Goal: Navigation & Orientation: Find specific page/section

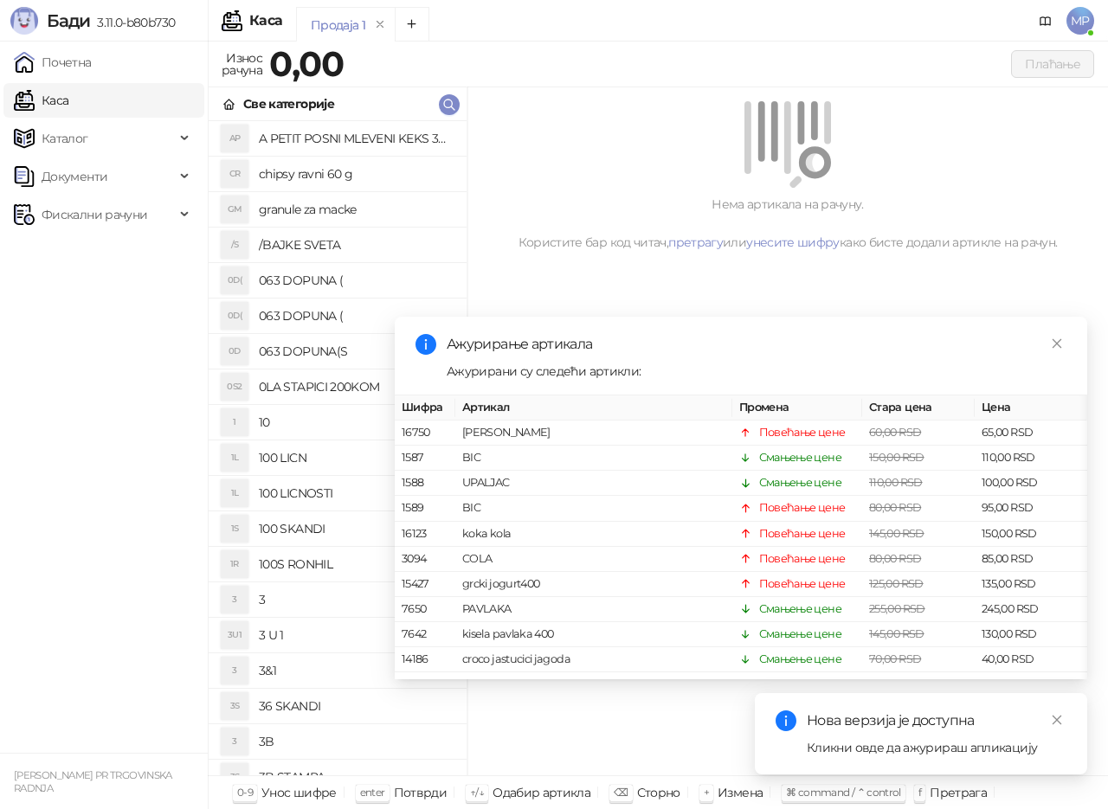
click at [65, 98] on link "Каса" at bounding box center [41, 100] width 55 height 35
click at [83, 61] on link "Почетна" at bounding box center [53, 62] width 78 height 35
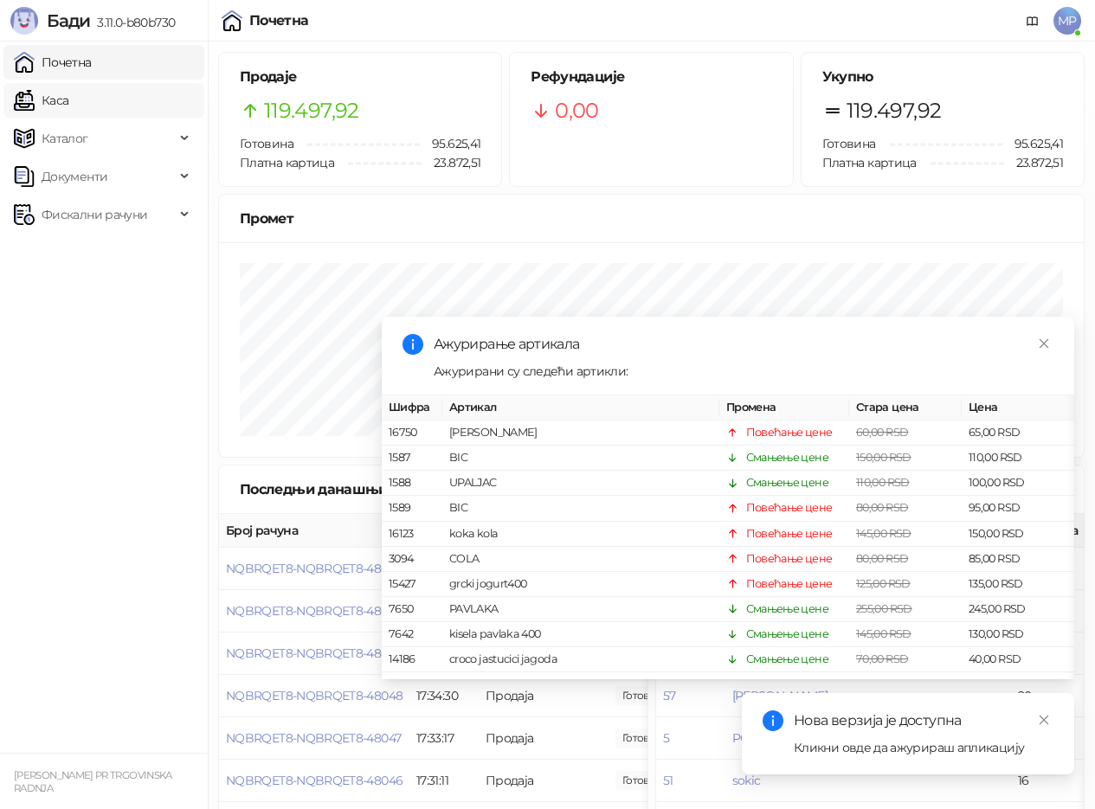
click at [68, 112] on link "Каса" at bounding box center [41, 100] width 55 height 35
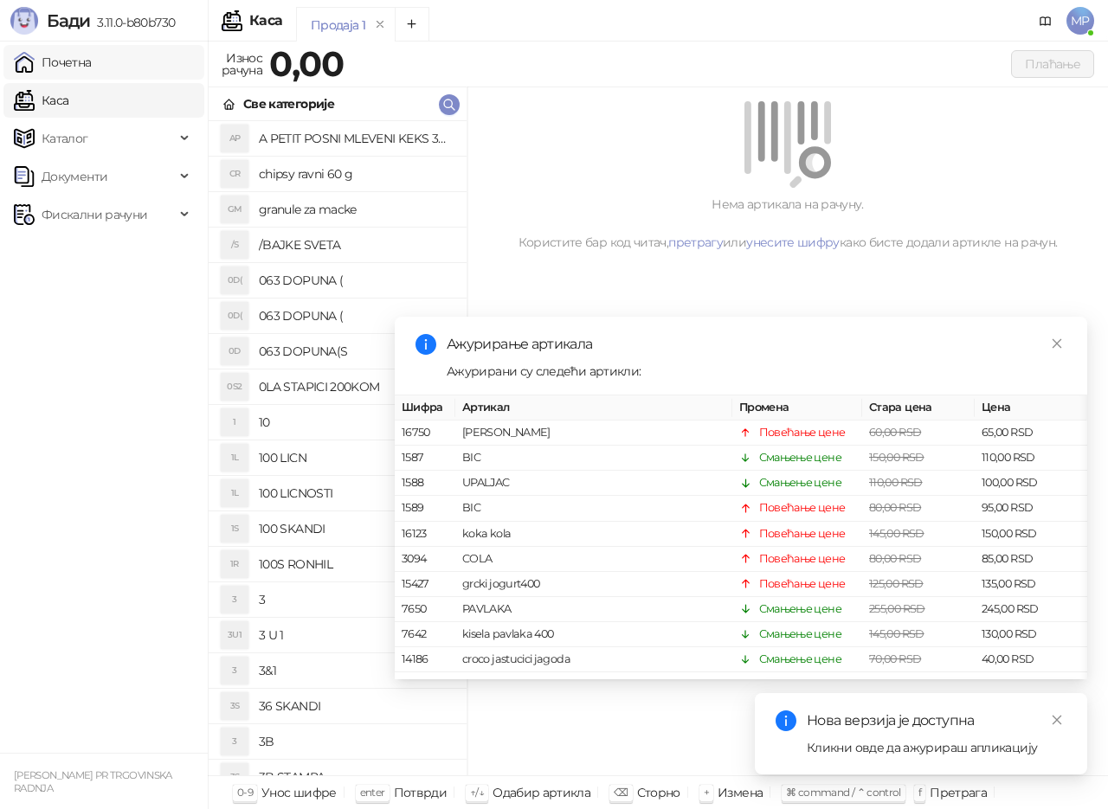
click at [88, 60] on link "Почетна" at bounding box center [53, 62] width 78 height 35
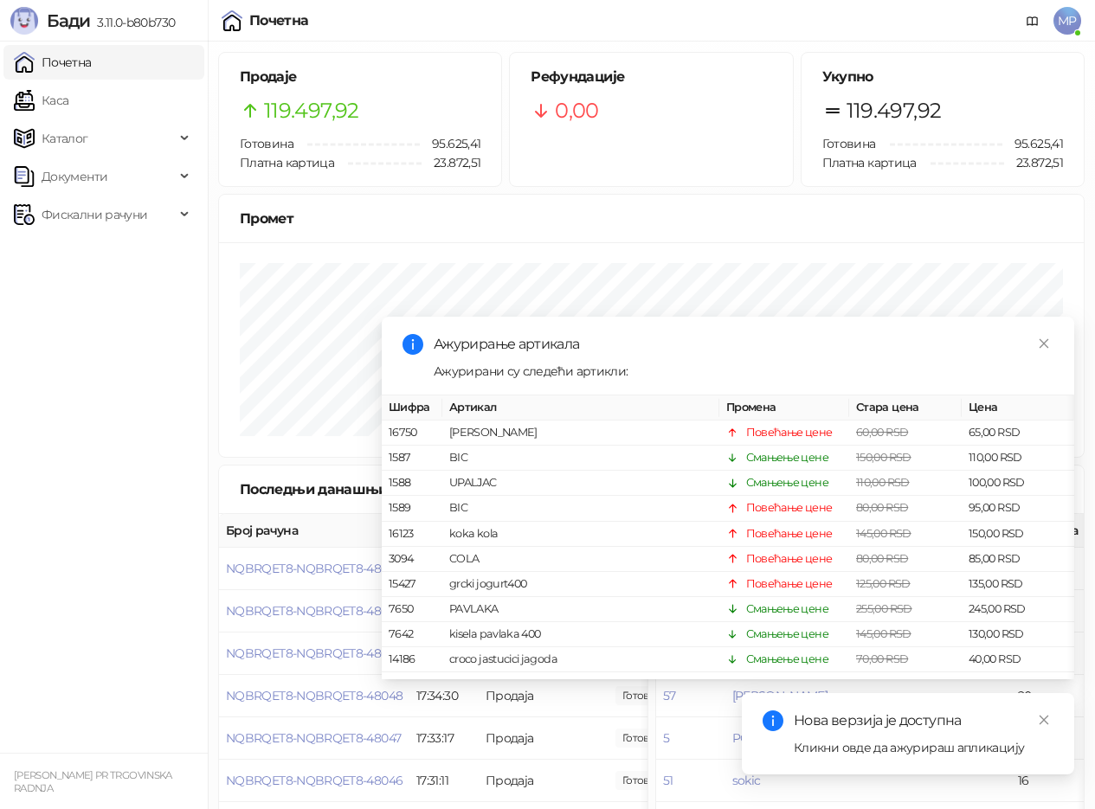
click at [67, 58] on link "Почетна" at bounding box center [53, 62] width 78 height 35
click at [68, 66] on link "Почетна" at bounding box center [53, 62] width 78 height 35
drag, startPoint x: 61, startPoint y: 91, endPoint x: 59, endPoint y: 62, distance: 28.6
click at [61, 92] on link "Каса" at bounding box center [41, 100] width 55 height 35
click at [59, 62] on link "Почетна" at bounding box center [53, 62] width 78 height 35
